Goal: Information Seeking & Learning: Check status

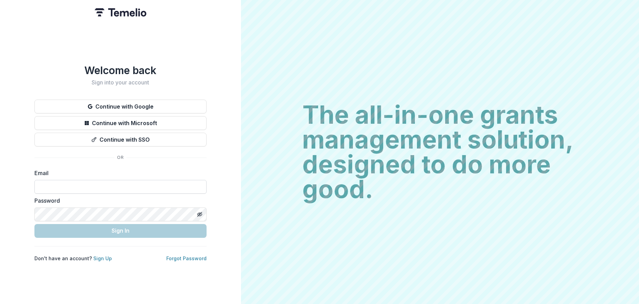
click at [92, 183] on input at bounding box center [120, 187] width 172 height 14
type input "**********"
click at [94, 218] on form "**********" at bounding box center [120, 203] width 172 height 69
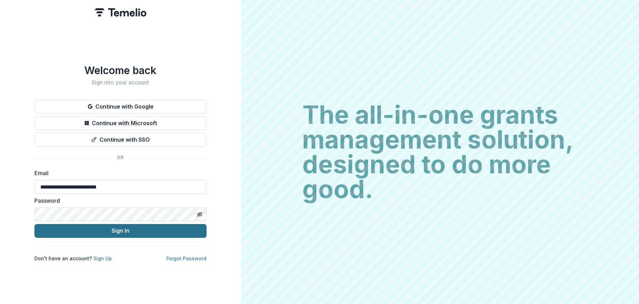
click at [114, 229] on button "Sign In" at bounding box center [120, 231] width 172 height 14
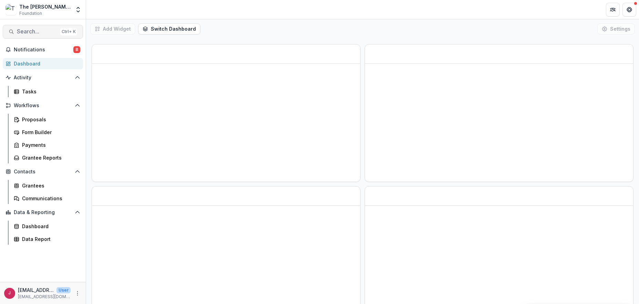
click at [35, 34] on span "Search..." at bounding box center [37, 31] width 41 height 7
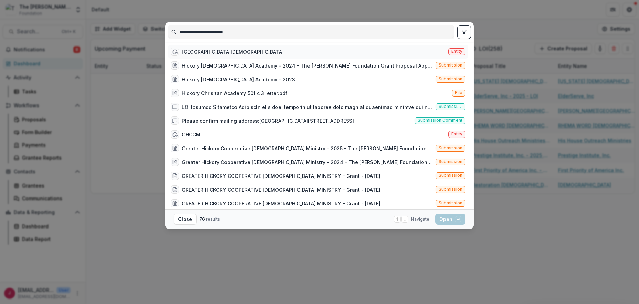
type input "**********"
click at [191, 49] on div "[GEOGRAPHIC_DATA][DEMOGRAPHIC_DATA]" at bounding box center [233, 51] width 102 height 7
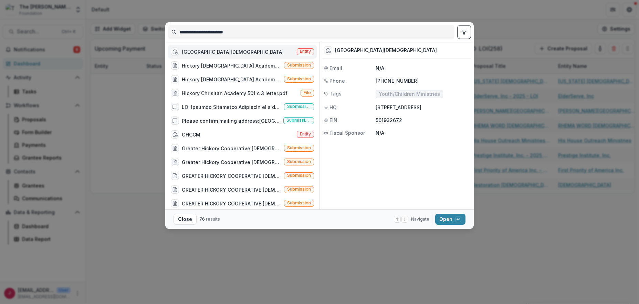
click at [191, 49] on div "[GEOGRAPHIC_DATA][DEMOGRAPHIC_DATA]" at bounding box center [233, 51] width 102 height 7
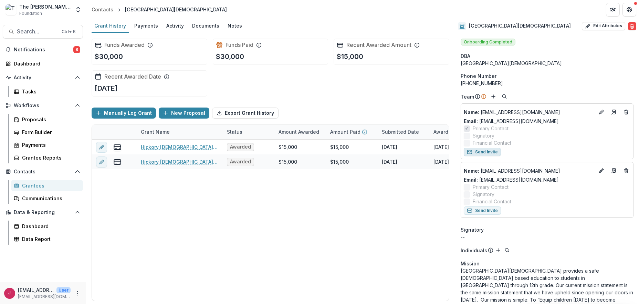
click at [492, 153] on button "Send Invite" at bounding box center [482, 152] width 37 height 8
click at [44, 29] on span "Search..." at bounding box center [37, 31] width 41 height 7
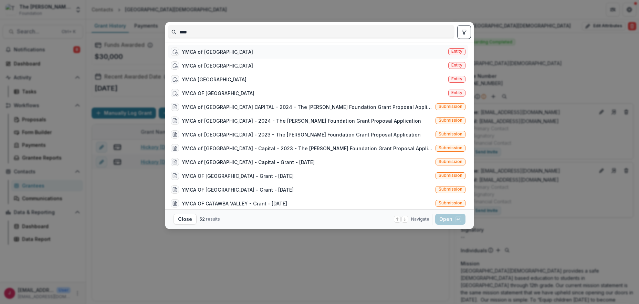
type input "****"
click at [224, 53] on div "YMCA of [GEOGRAPHIC_DATA]" at bounding box center [217, 51] width 71 height 7
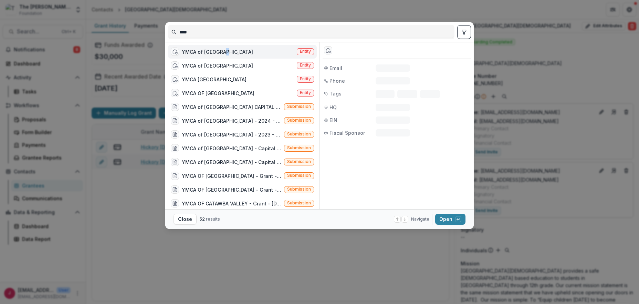
click at [224, 53] on div "YMCA of [GEOGRAPHIC_DATA]" at bounding box center [217, 51] width 71 height 7
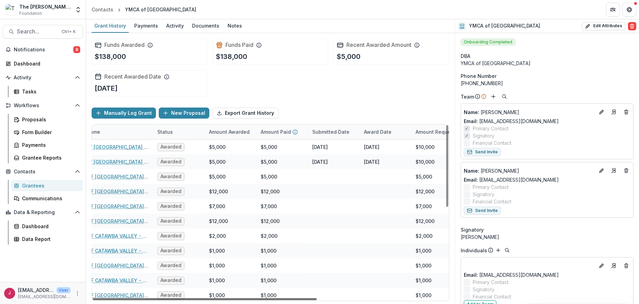
scroll to position [0, 86]
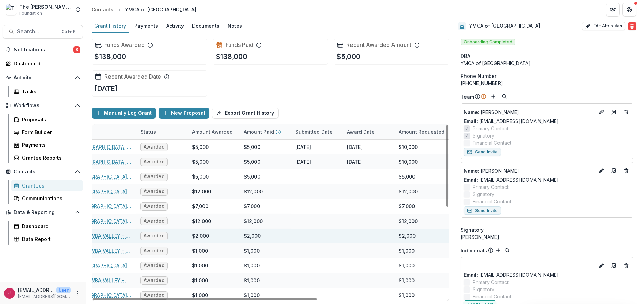
drag, startPoint x: 311, startPoint y: 297, endPoint x: 400, endPoint y: 241, distance: 105.4
click at [317, 298] on div at bounding box center [205, 299] width 224 height 2
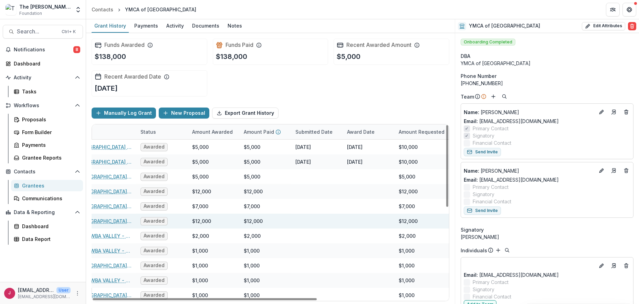
scroll to position [0, 90]
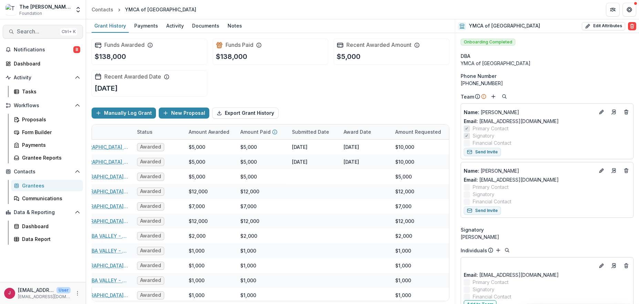
click at [27, 31] on span "Search..." at bounding box center [37, 31] width 41 height 7
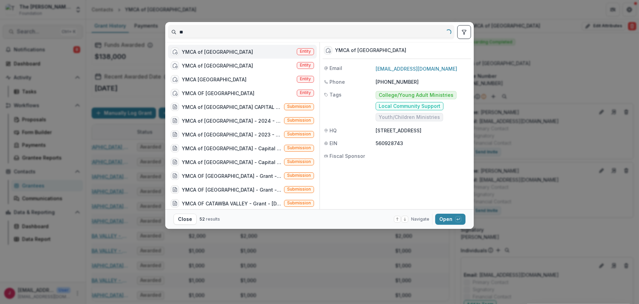
type input "*"
type input "******"
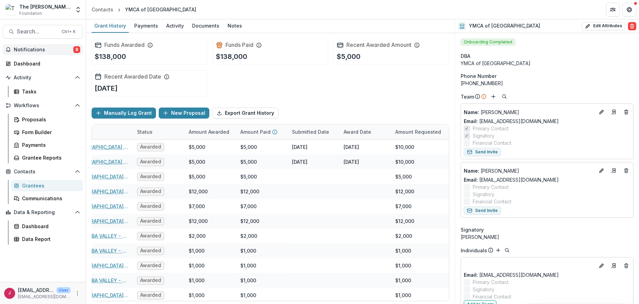
click at [49, 50] on span "Notifications" at bounding box center [44, 50] width 60 height 6
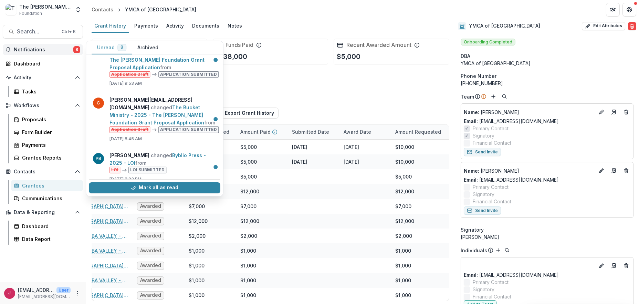
scroll to position [209, 0]
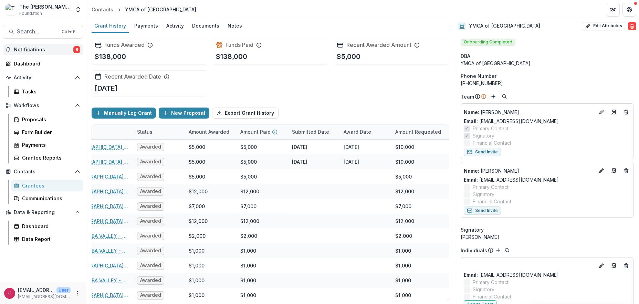
drag, startPoint x: 277, startPoint y: 78, endPoint x: 247, endPoint y: 99, distance: 37.1
click at [277, 79] on div "Funds Awarded $138,000 Funds Paid $138,000 Recent Awarded Amount $5,000 Recent …" at bounding box center [271, 67] width 358 height 69
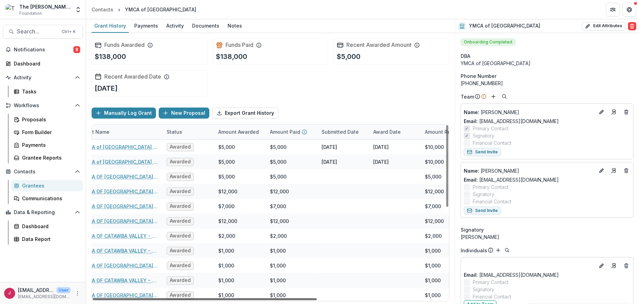
scroll to position [0, 0]
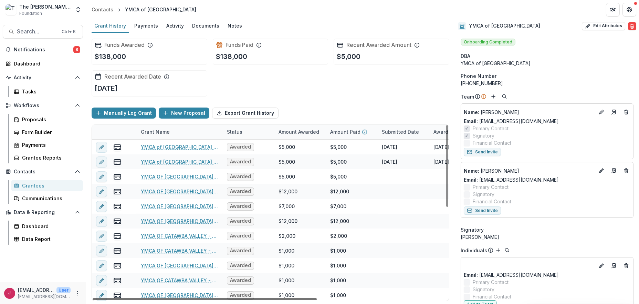
drag, startPoint x: 275, startPoint y: 297, endPoint x: 178, endPoint y: 302, distance: 97.2
click at [178, 300] on div at bounding box center [205, 299] width 224 height 2
click at [30, 31] on span "Search..." at bounding box center [37, 31] width 41 height 7
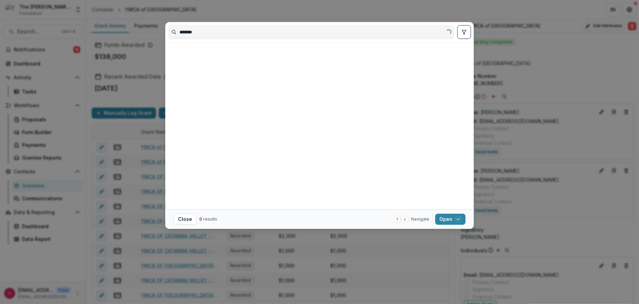
type input "******"
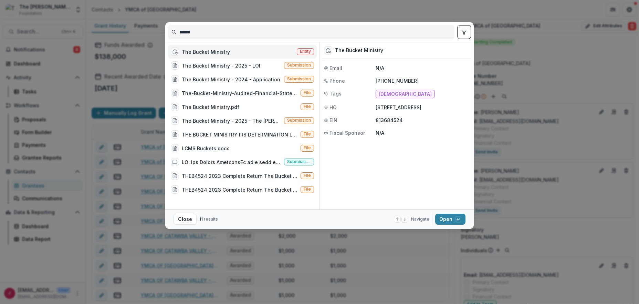
click at [199, 52] on div "The Bucket Ministry" at bounding box center [206, 51] width 48 height 7
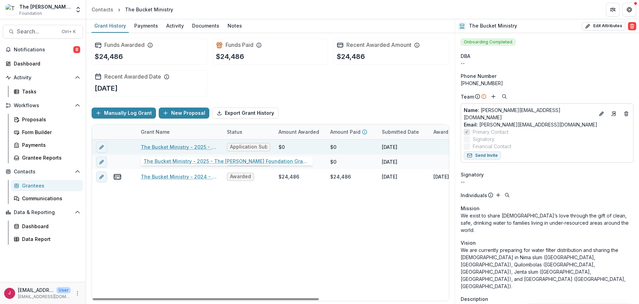
click at [172, 147] on link "The Bucket Ministry - 2025 - The [PERSON_NAME] Foundation Grant Proposal Applic…" at bounding box center [180, 146] width 78 height 7
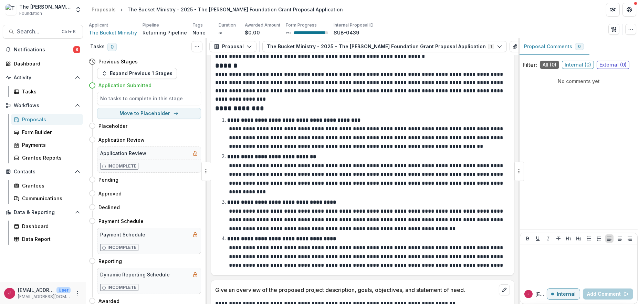
scroll to position [1495, 0]
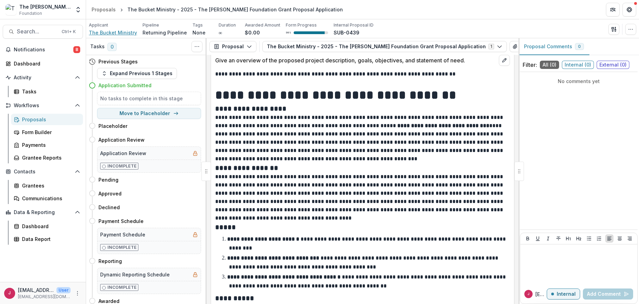
click at [99, 32] on span "The Bucket Ministry" at bounding box center [113, 32] width 48 height 7
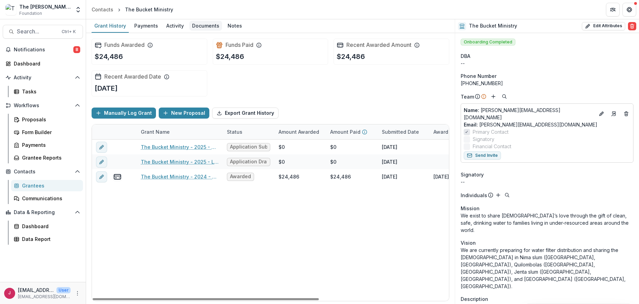
click at [201, 25] on div "Documents" at bounding box center [205, 26] width 33 height 10
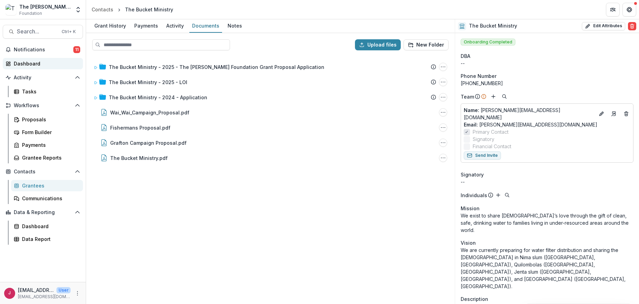
drag, startPoint x: 26, startPoint y: 63, endPoint x: 49, endPoint y: 62, distance: 23.1
click at [26, 63] on div "Dashboard" at bounding box center [46, 63] width 64 height 7
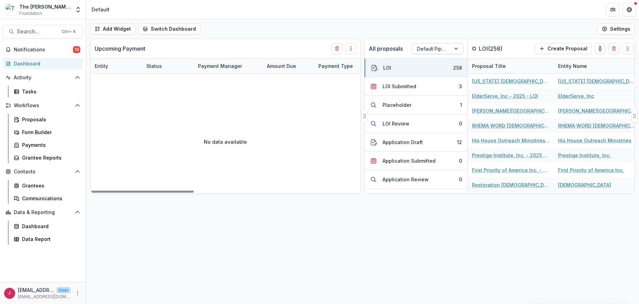
click at [456, 48] on div at bounding box center [457, 48] width 12 height 10
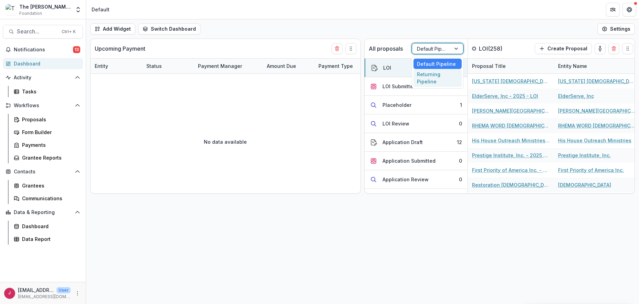
click at [425, 78] on div "Returning Pipeline" at bounding box center [437, 78] width 48 height 18
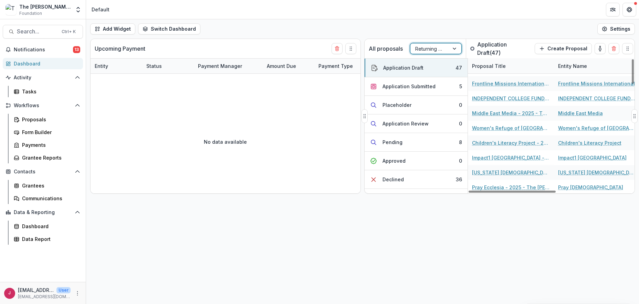
scroll to position [321, 0]
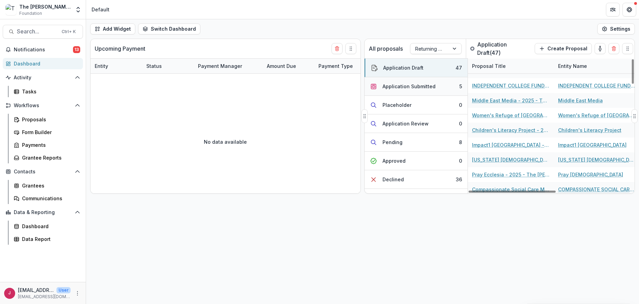
click at [443, 88] on button "Application Submitted 5" at bounding box center [416, 86] width 103 height 19
